Goal: Navigation & Orientation: Find specific page/section

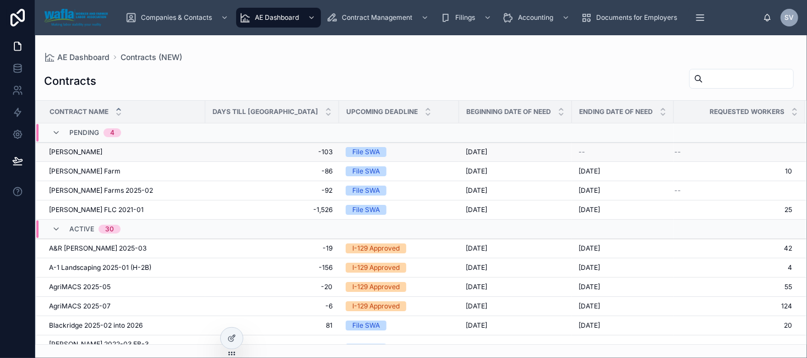
click at [68, 151] on span "[PERSON_NAME]" at bounding box center [75, 152] width 53 height 9
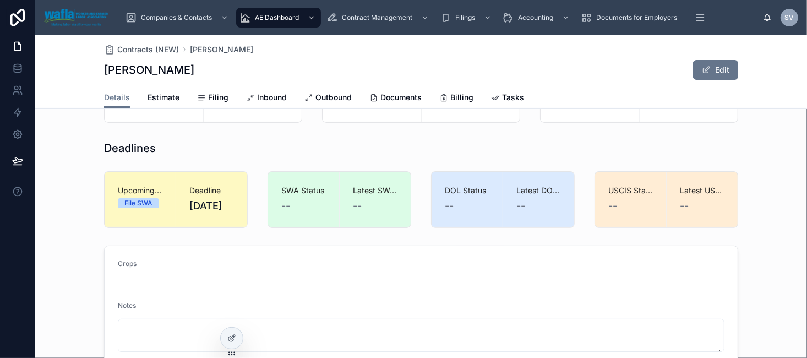
scroll to position [165, 0]
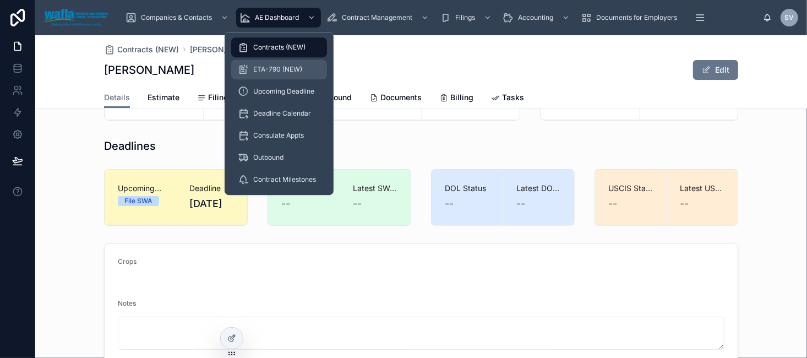
click at [281, 63] on div "ETA-790 (NEW)" at bounding box center [279, 70] width 83 height 18
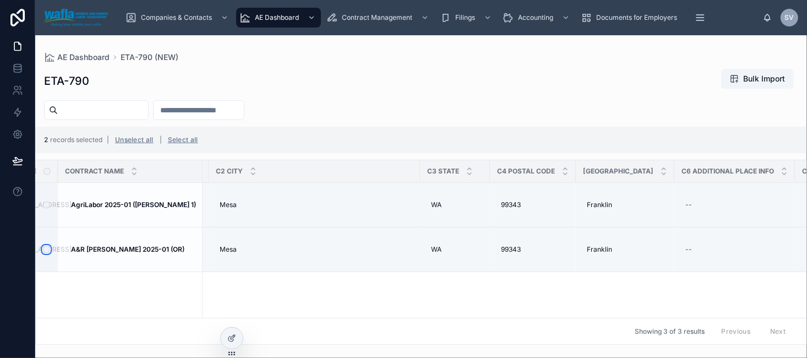
scroll to position [0, 4912]
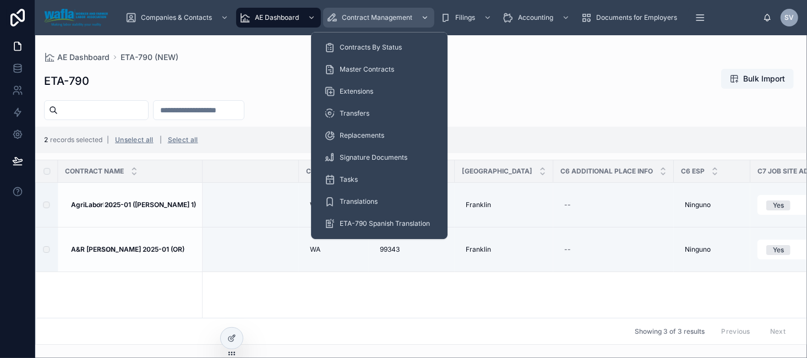
click at [384, 14] on span "Contract Management" at bounding box center [377, 17] width 70 height 9
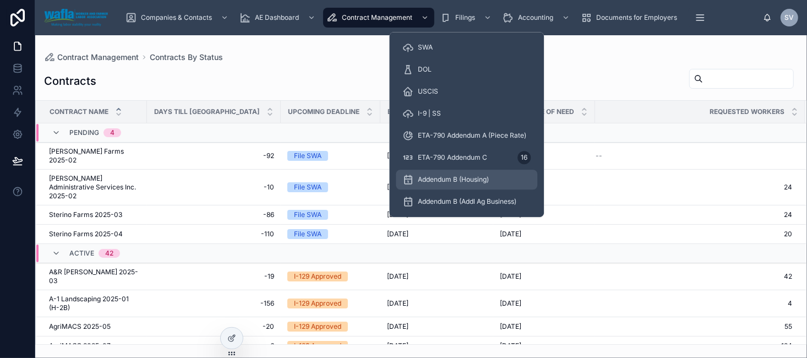
click at [473, 178] on span "Addendum B (Housing)" at bounding box center [453, 179] width 71 height 9
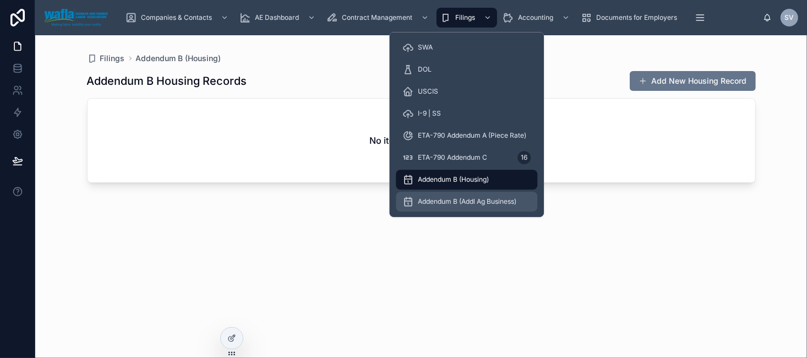
click at [456, 197] on span "Addendum B (Addl Ag Business)" at bounding box center [467, 201] width 99 height 9
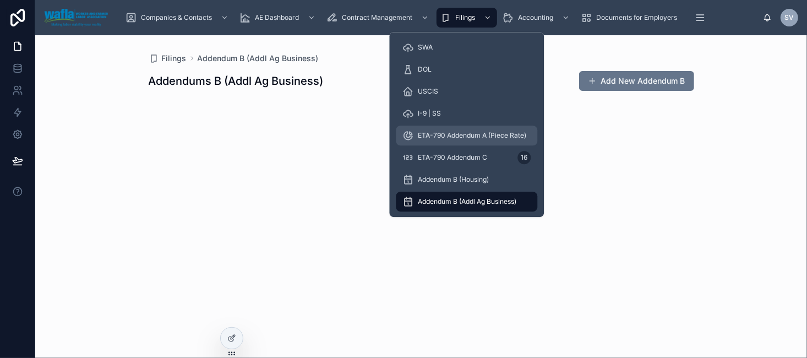
click at [449, 135] on span "ETA-790 Addendum A (Piece Rate)" at bounding box center [472, 135] width 108 height 9
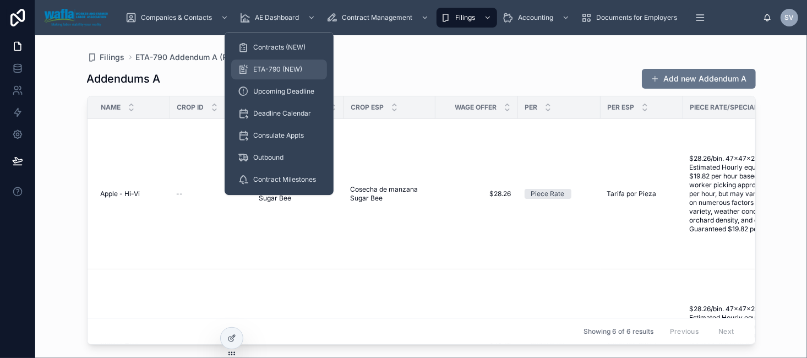
click at [271, 78] on div "ETA-790 (NEW)" at bounding box center [279, 70] width 83 height 18
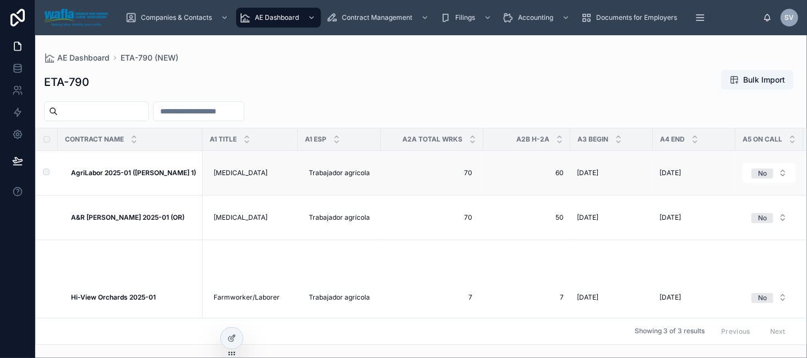
click at [108, 170] on strong "AgriLabor 2025-01 ([PERSON_NAME] 1)" at bounding box center [133, 172] width 125 height 8
